Goal: Navigation & Orientation: Find specific page/section

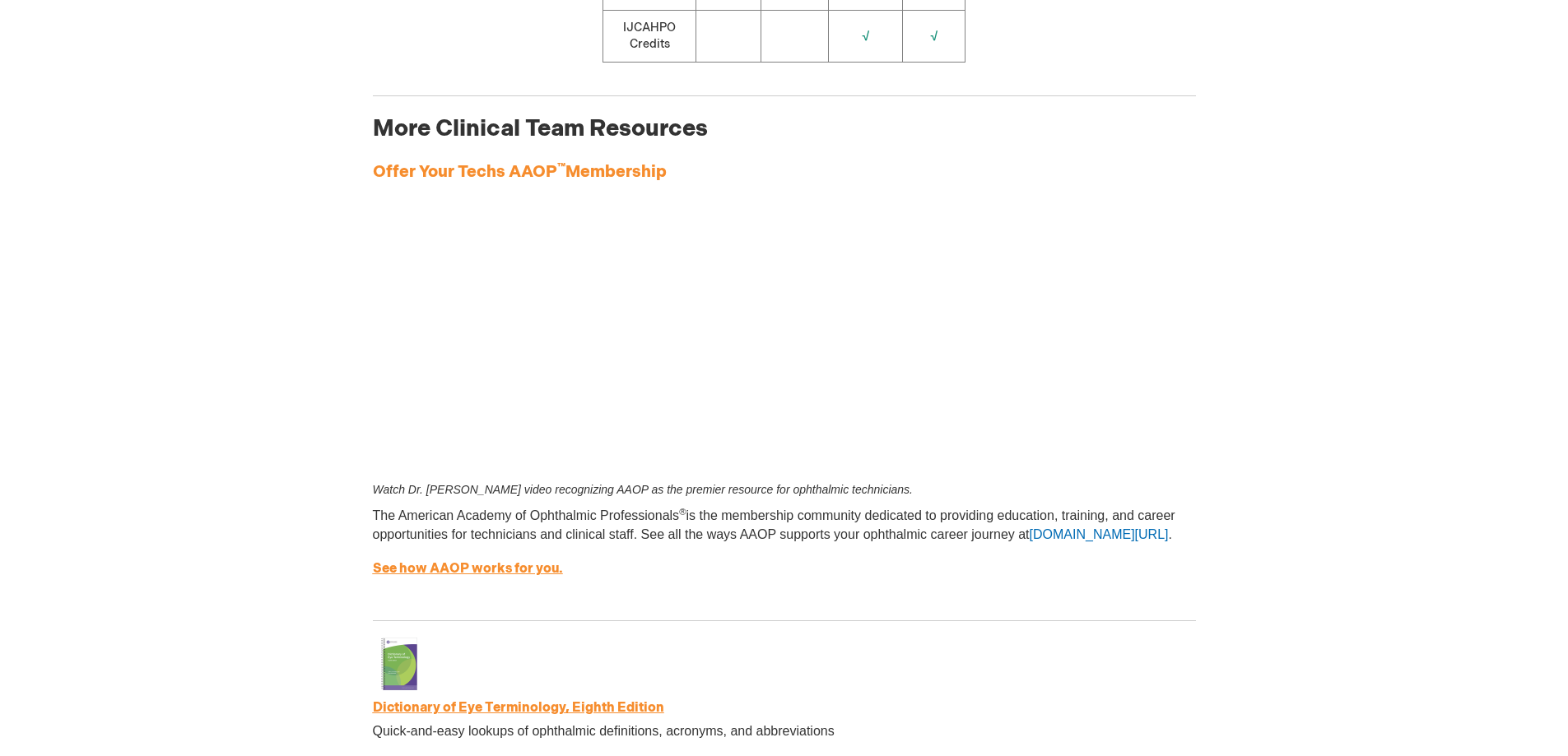
scroll to position [2303, 0]
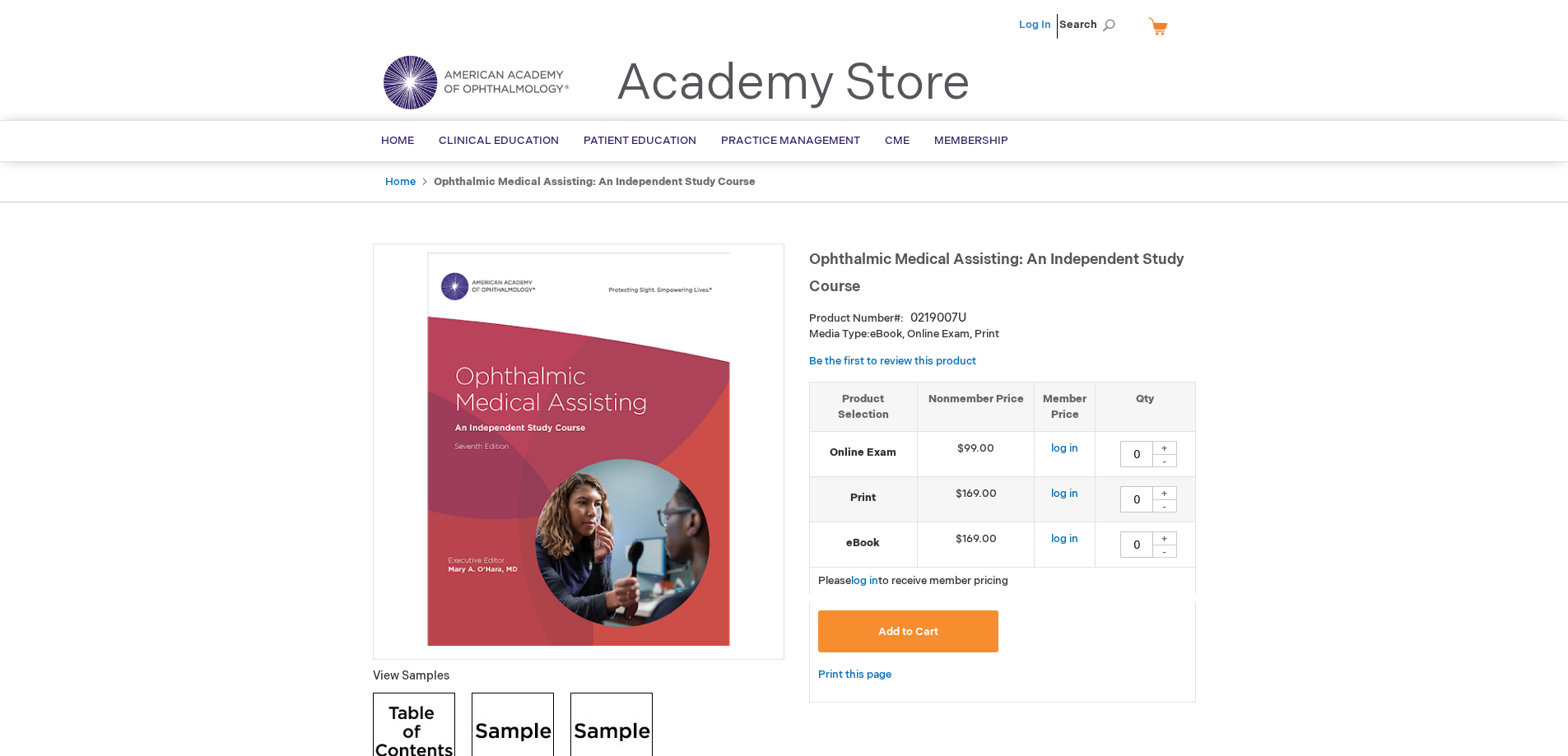
click at [1038, 22] on link "Log In" at bounding box center [1035, 24] width 32 height 13
click at [967, 133] on link "Membership" at bounding box center [971, 140] width 99 height 40
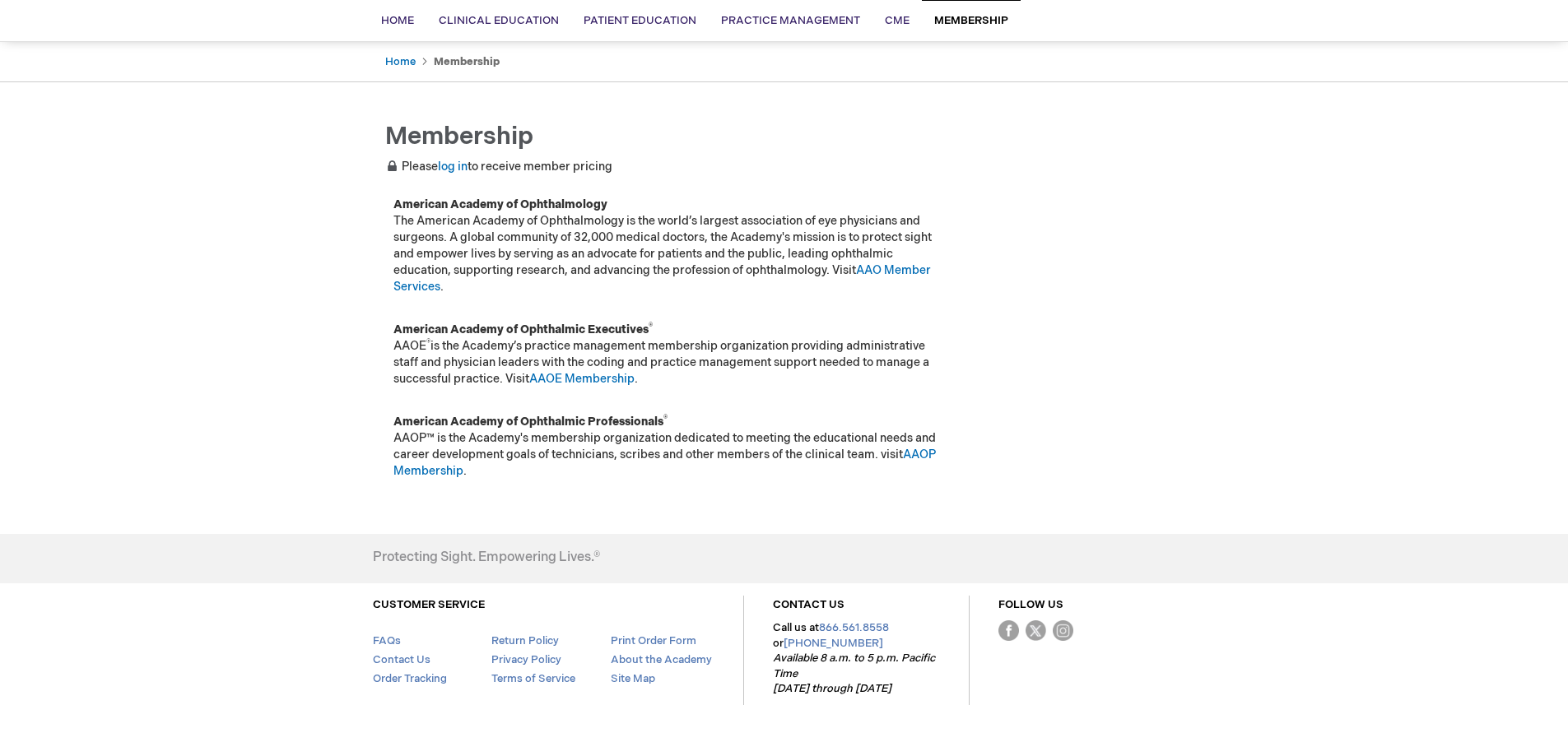
scroll to position [78, 0]
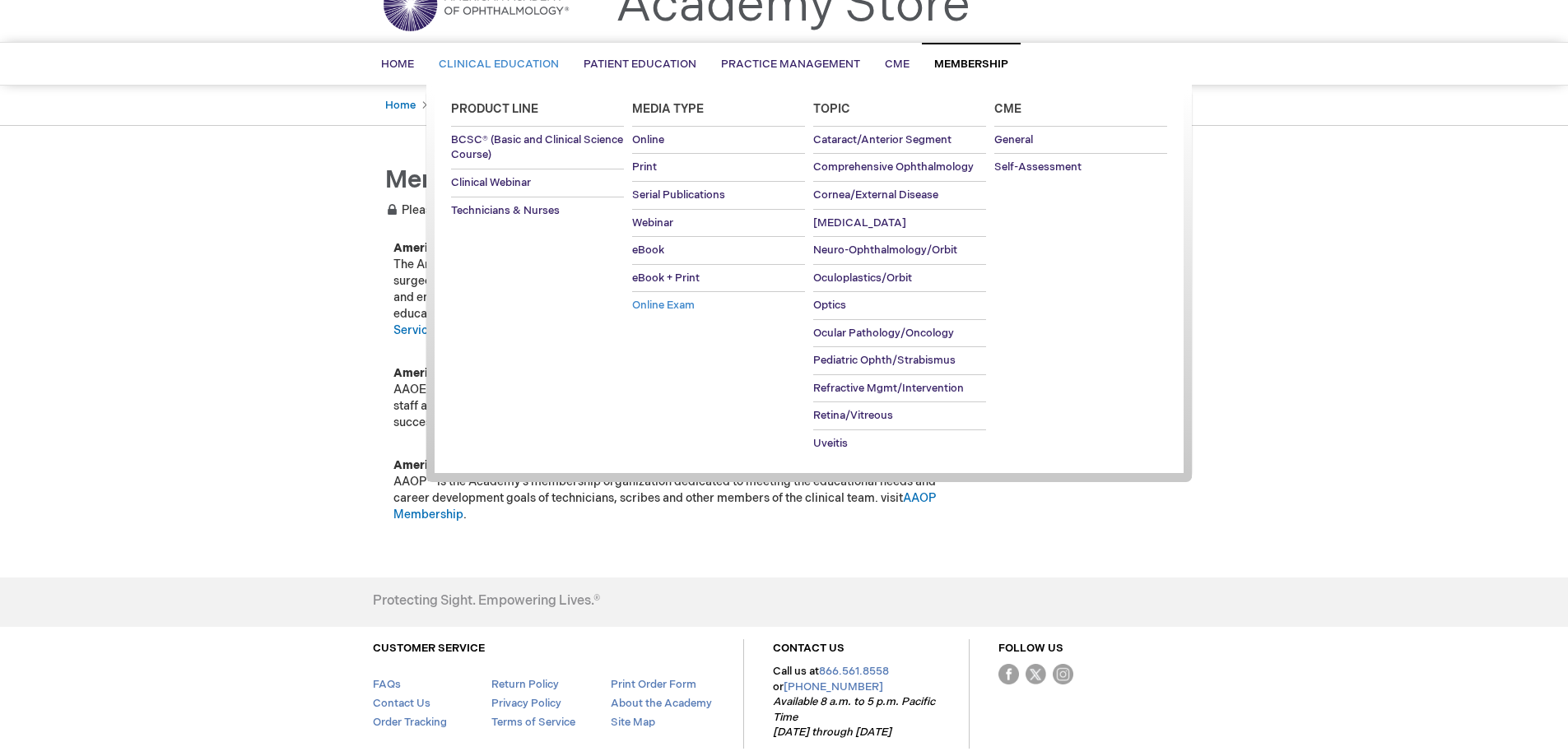
click at [650, 303] on span "Online Exam" at bounding box center [663, 305] width 63 height 13
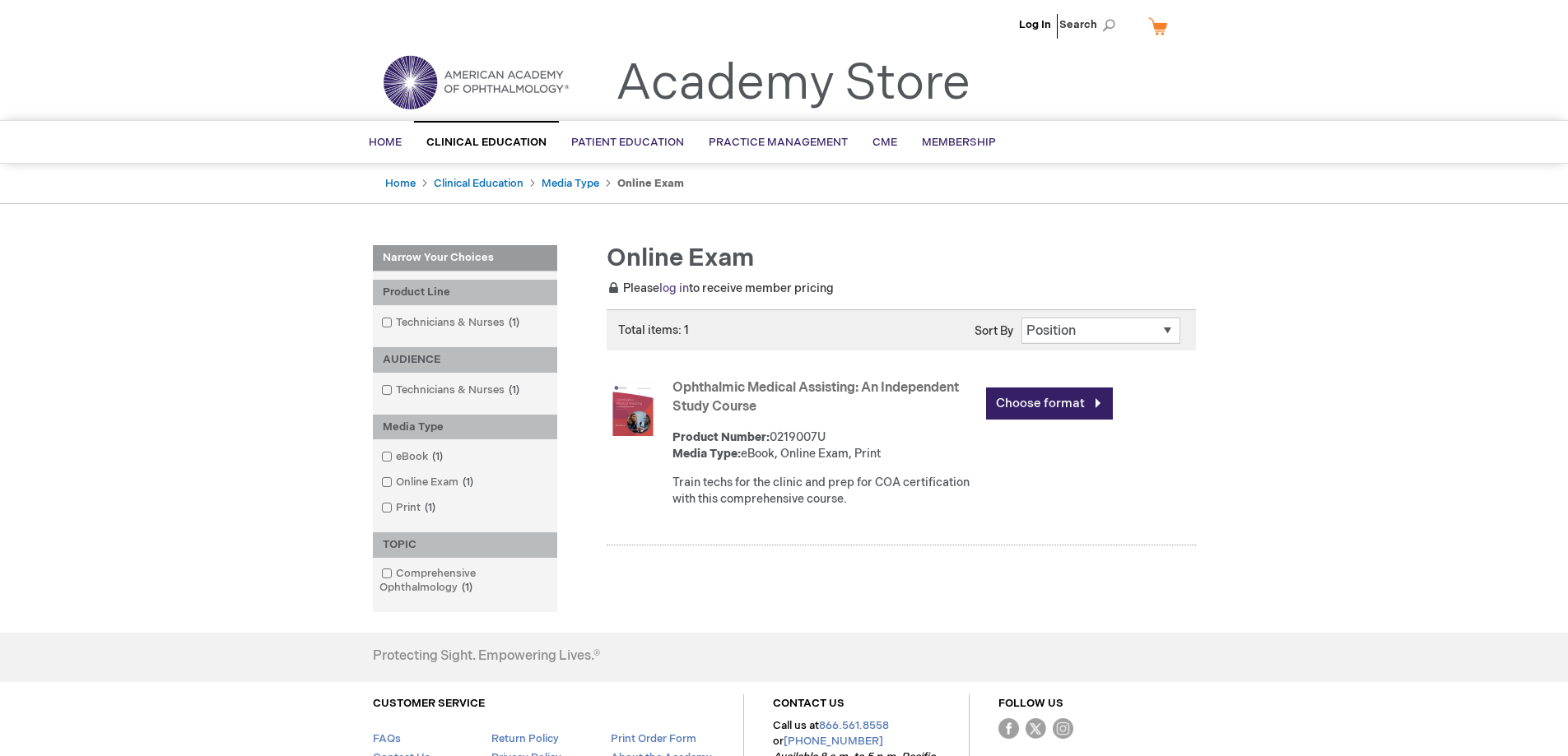
click at [680, 286] on link "log in" at bounding box center [674, 288] width 29 height 14
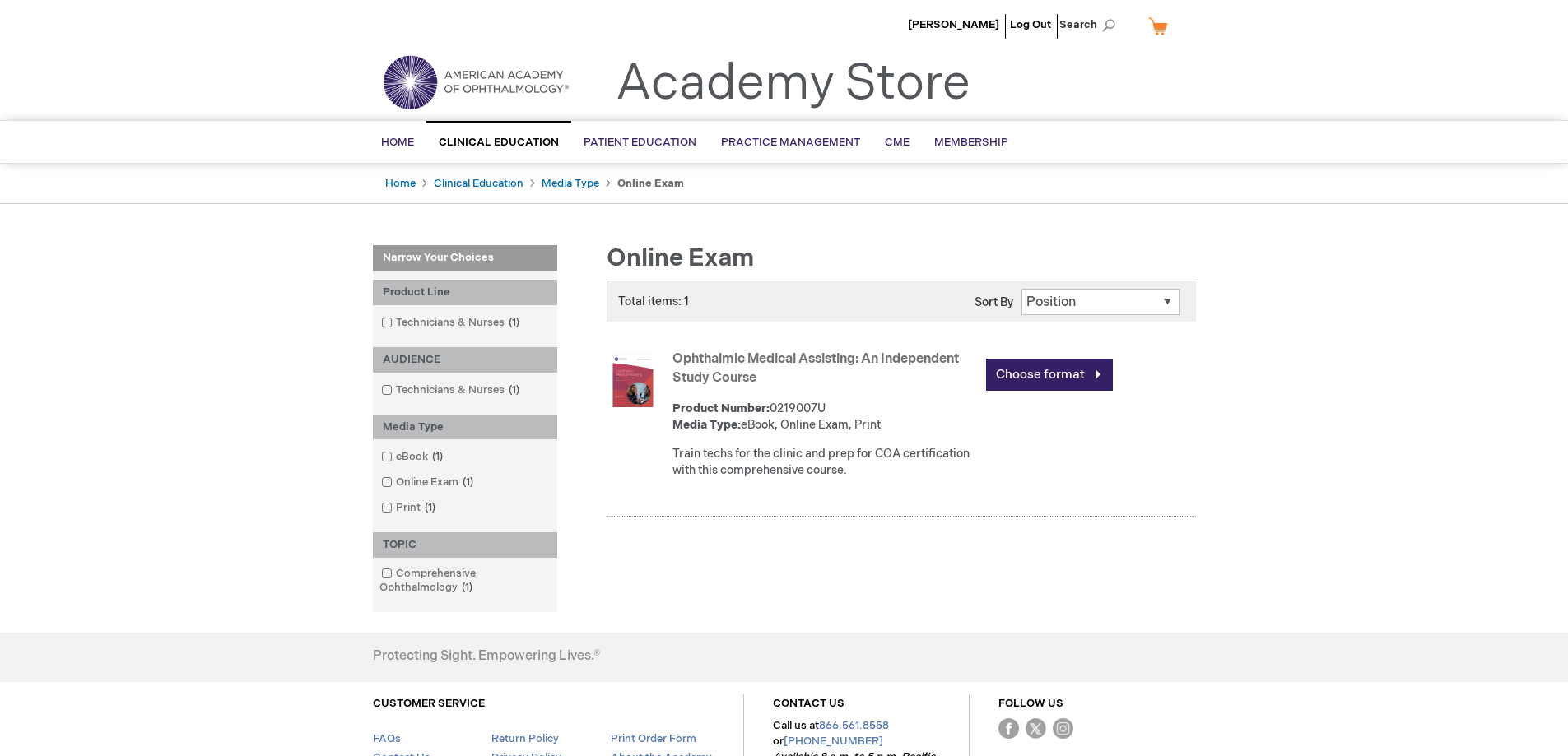
click at [1060, 305] on select "Position Product Name : A to Z Product Name : Z to A Price : Low to High Price …" at bounding box center [1101, 301] width 159 height 27
click at [934, 226] on div "Jerica Rodriguez Log Out Search My Cart CLOSE RECENTLY ADDED ITEM(S) Close Ther…" at bounding box center [784, 447] width 1568 height 894
click at [974, 21] on span "Jerica Rodriguez" at bounding box center [954, 24] width 91 height 13
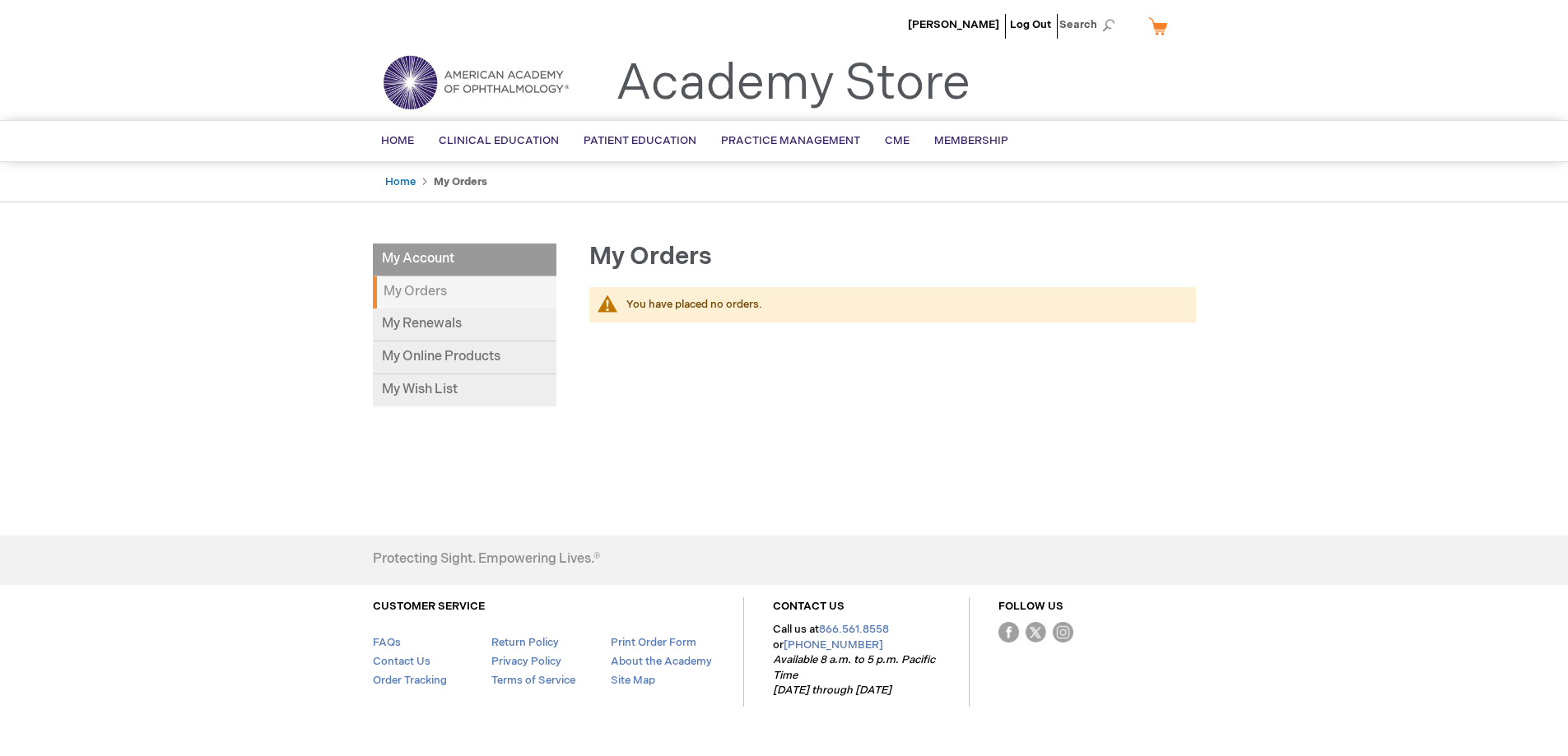
click at [433, 297] on strong "My Orders" at bounding box center [464, 292] width 184 height 32
click at [428, 322] on link "My Renewals" at bounding box center [464, 325] width 184 height 33
click at [431, 262] on li "My Account" at bounding box center [464, 260] width 184 height 33
click at [985, 23] on span "[PERSON_NAME]" at bounding box center [954, 24] width 91 height 13
click at [397, 136] on span "Home" at bounding box center [397, 140] width 33 height 13
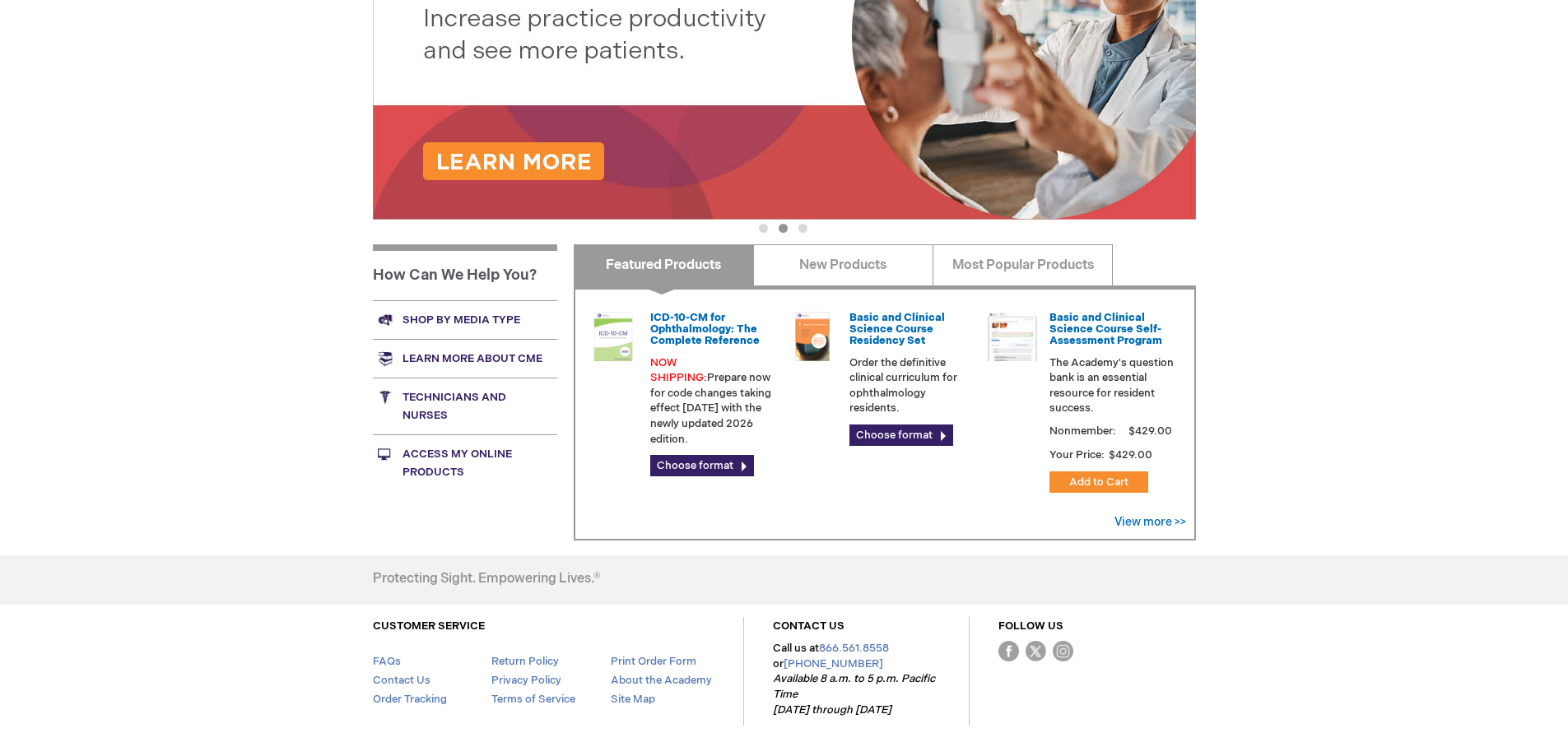
scroll to position [402, 0]
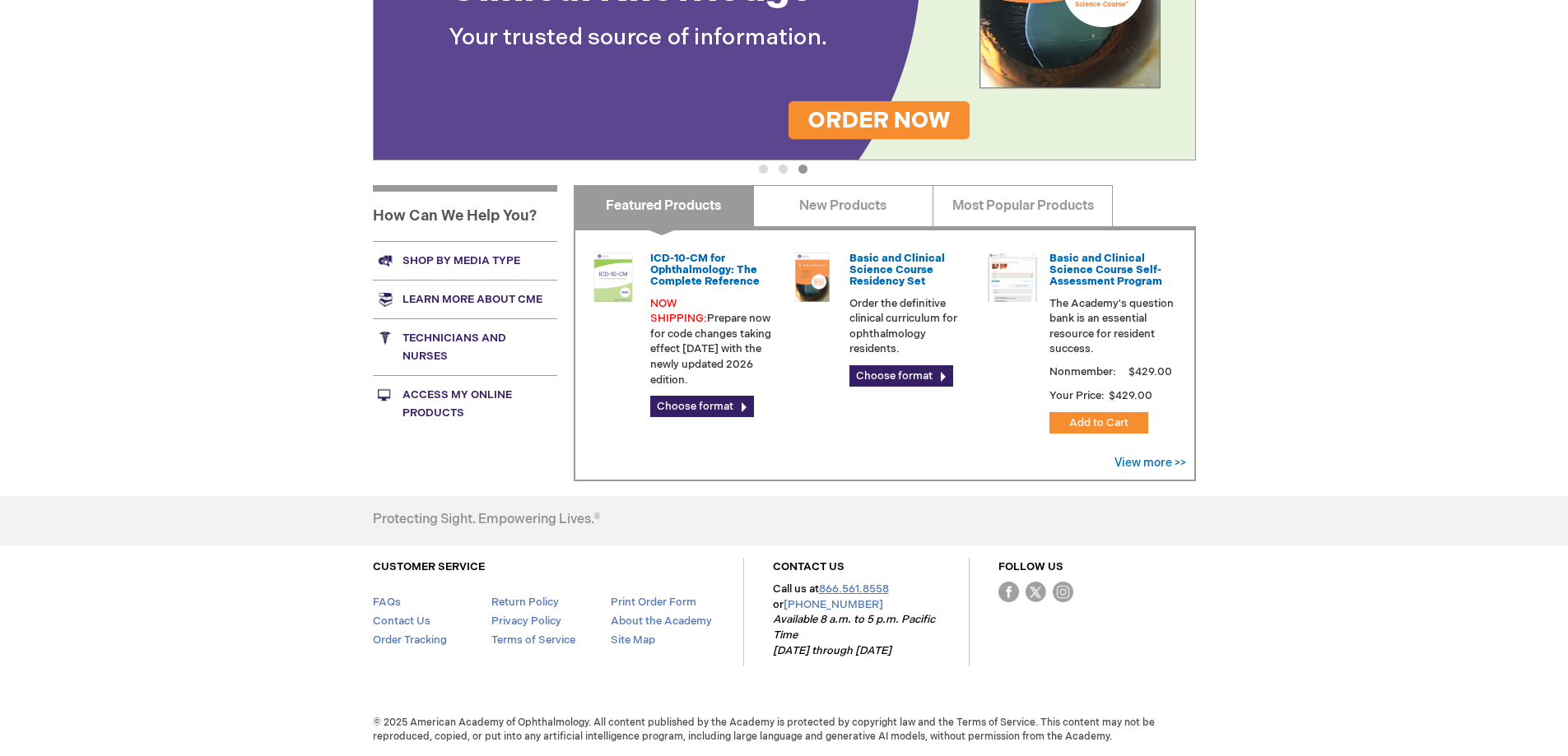
click at [853, 592] on link "866.561.8558" at bounding box center [854, 589] width 70 height 13
